Goal: Information Seeking & Learning: Learn about a topic

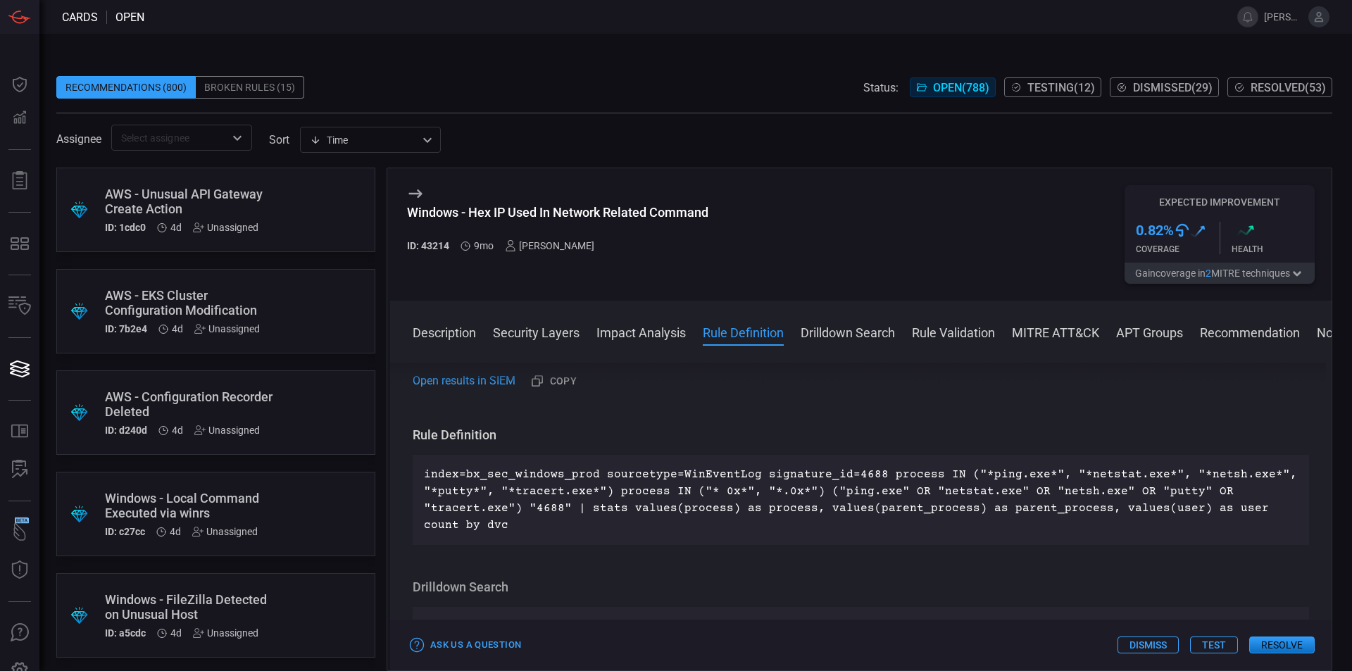
scroll to position [935, 0]
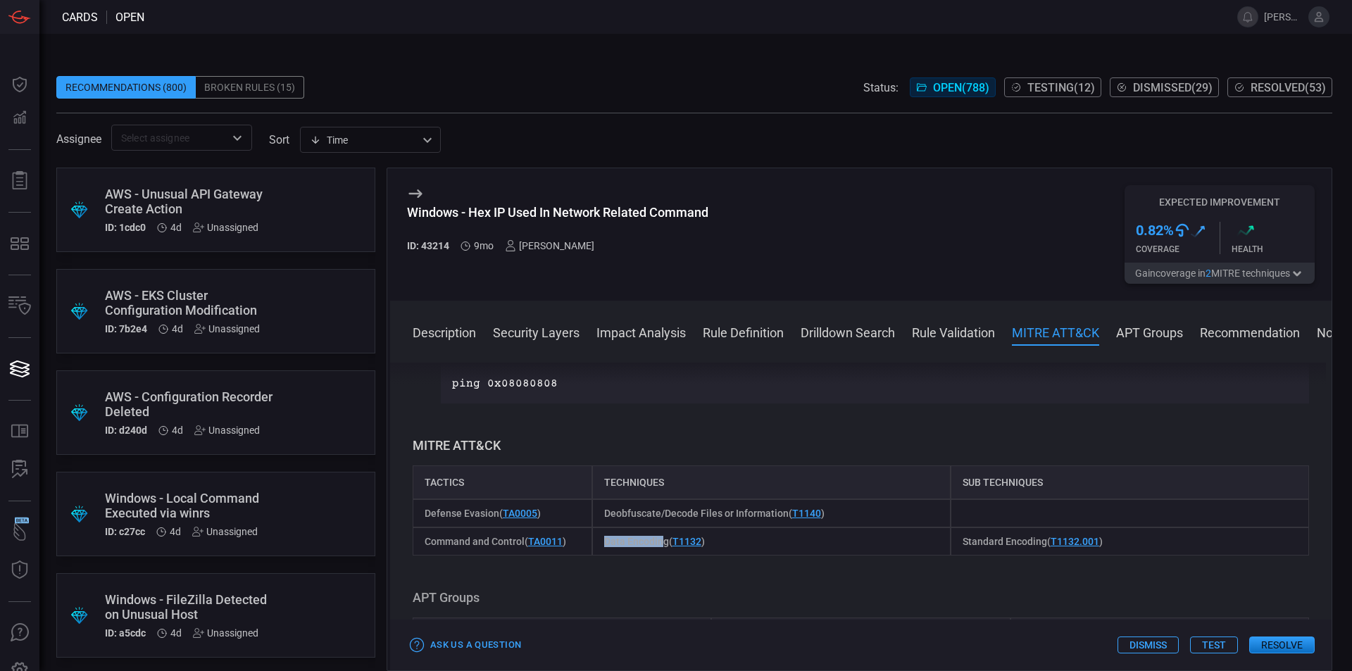
drag, startPoint x: 597, startPoint y: 547, endPoint x: 661, endPoint y: 548, distance: 64.8
click at [661, 548] on div "Data Encoding ( T1132 )" at bounding box center [771, 542] width 359 height 28
click at [773, 560] on div "Description Modern computers often use different network commands for different…" at bounding box center [861, 514] width 942 height 303
drag, startPoint x: 600, startPoint y: 510, endPoint x: 782, endPoint y: 516, distance: 181.8
click at [782, 516] on div "Deobfuscate/Decode Files or Information ( T1140 )" at bounding box center [771, 513] width 359 height 28
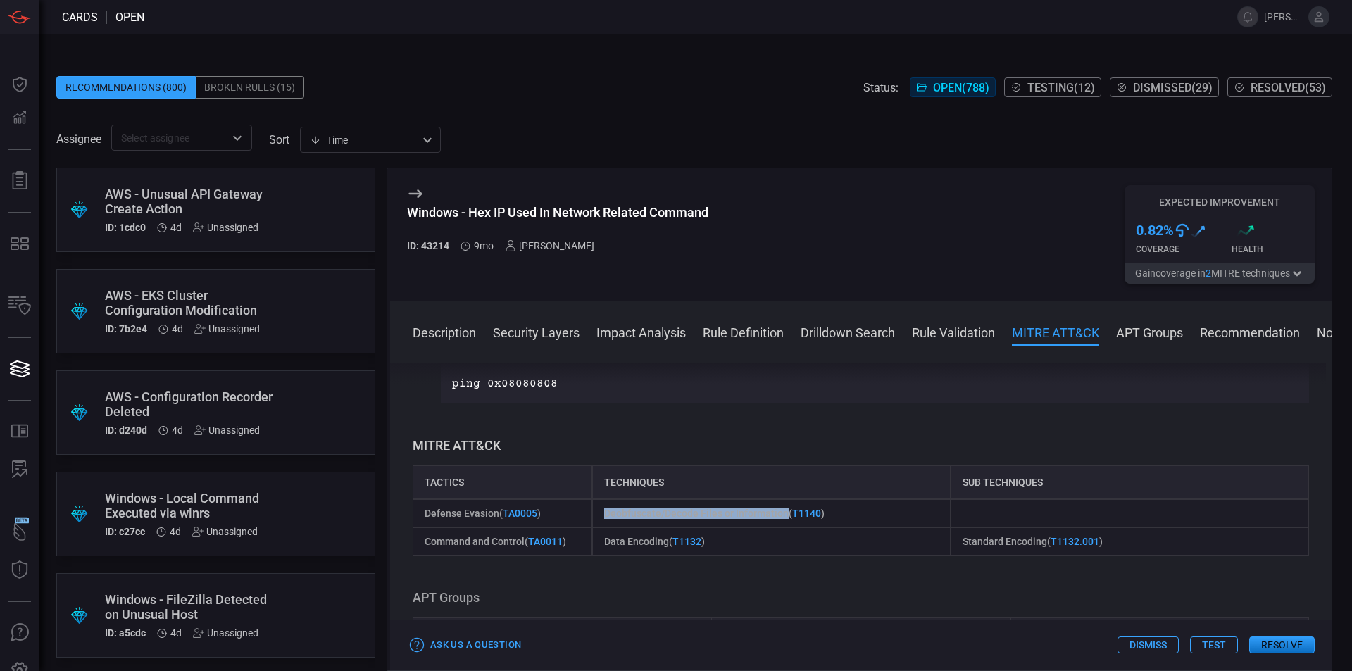
copy span "Deobfuscate/Decode Files or Information"
click at [670, 404] on div "ping 0x08080808" at bounding box center [875, 383] width 868 height 39
drag, startPoint x: 499, startPoint y: 512, endPoint x: 424, endPoint y: 511, distance: 74.7
click at [424, 511] on div "Defense Evasion ( TA0005 )" at bounding box center [503, 513] width 180 height 28
copy span "Defense Evasion"
